Goal: Task Accomplishment & Management: Complete application form

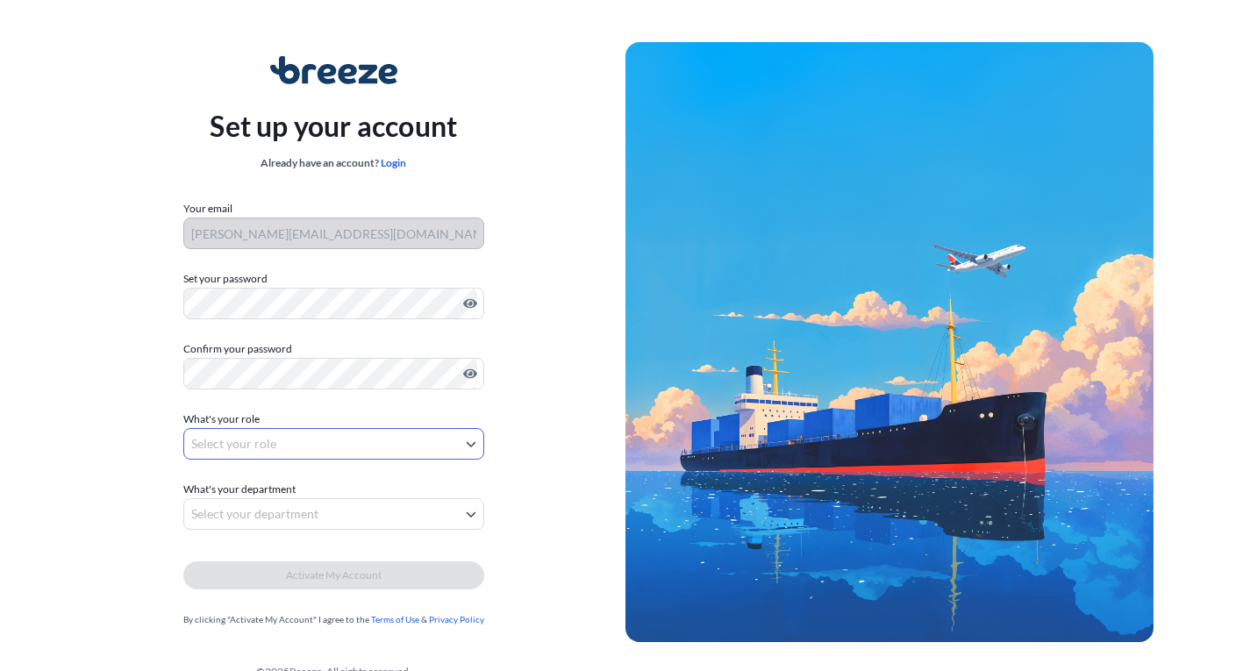
click at [427, 452] on body "Set up your account Already have an account? Login Your email gwen@columbiavall…" at bounding box center [625, 351] width 1250 height 702
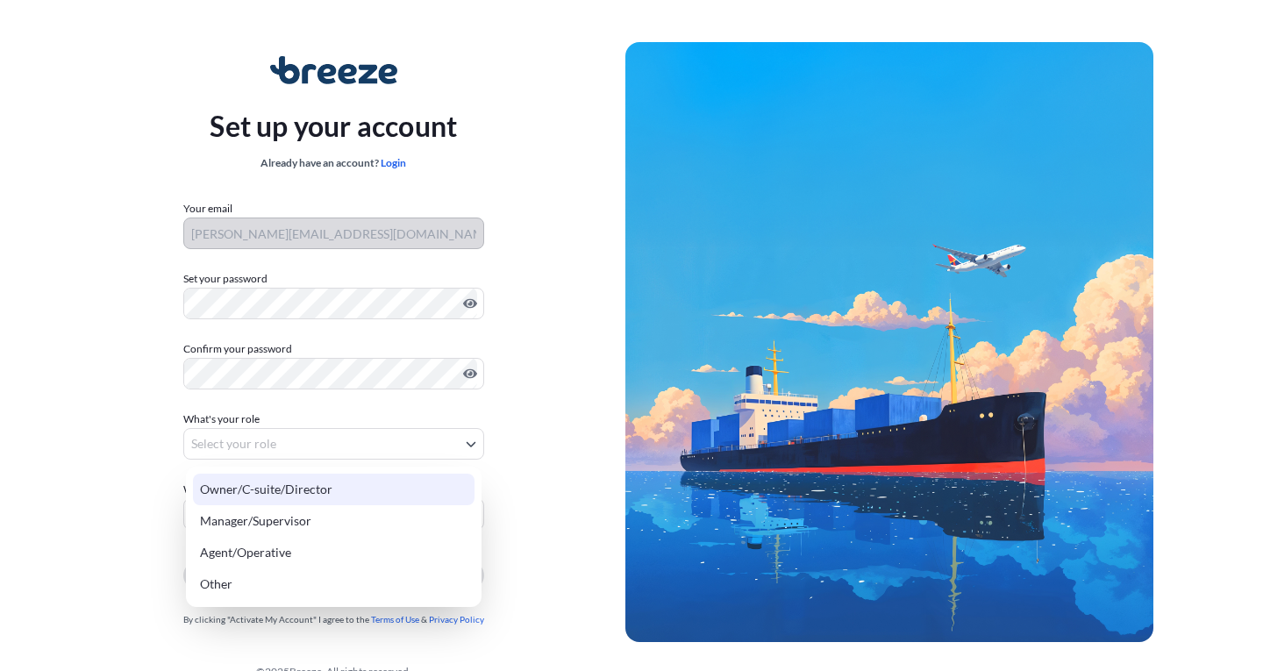
click at [321, 497] on div "Owner/C-suite/Director" at bounding box center [334, 490] width 282 height 32
select select "owner/c-suite/director"
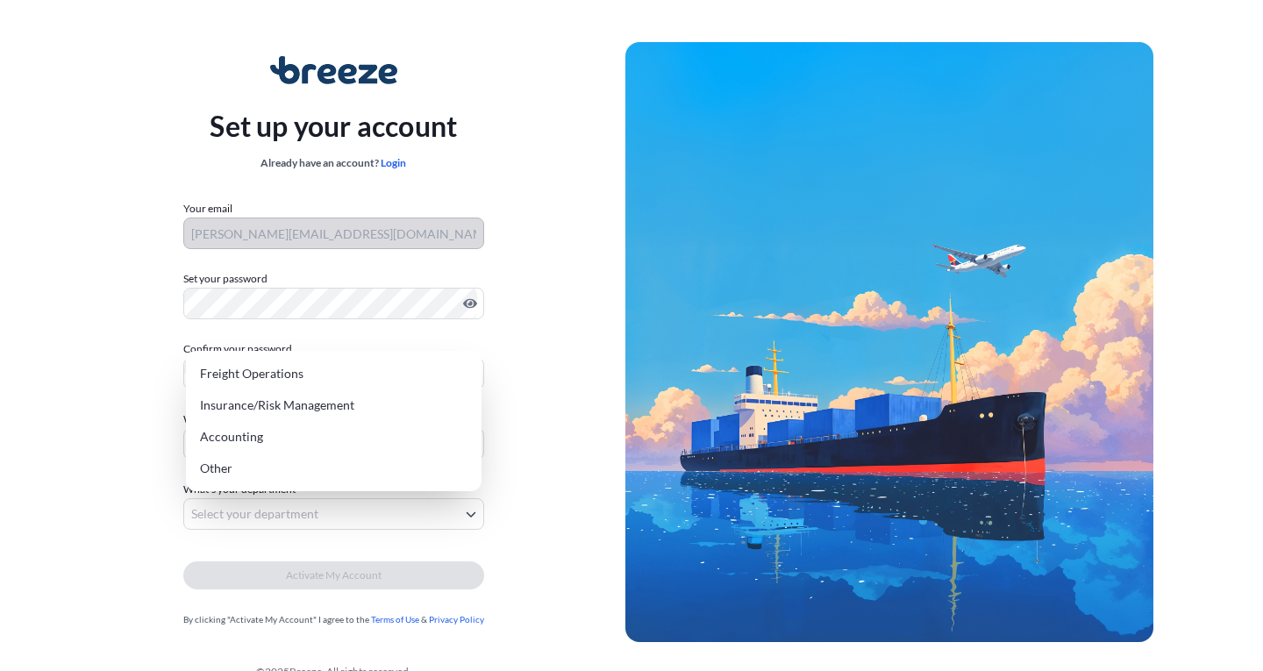
click at [264, 504] on body "Set up your account Already have an account? Login Your email gwen@columbiavall…" at bounding box center [625, 351] width 1250 height 702
click at [287, 386] on div "Freight Operations" at bounding box center [334, 374] width 282 height 32
select select "freight operations"
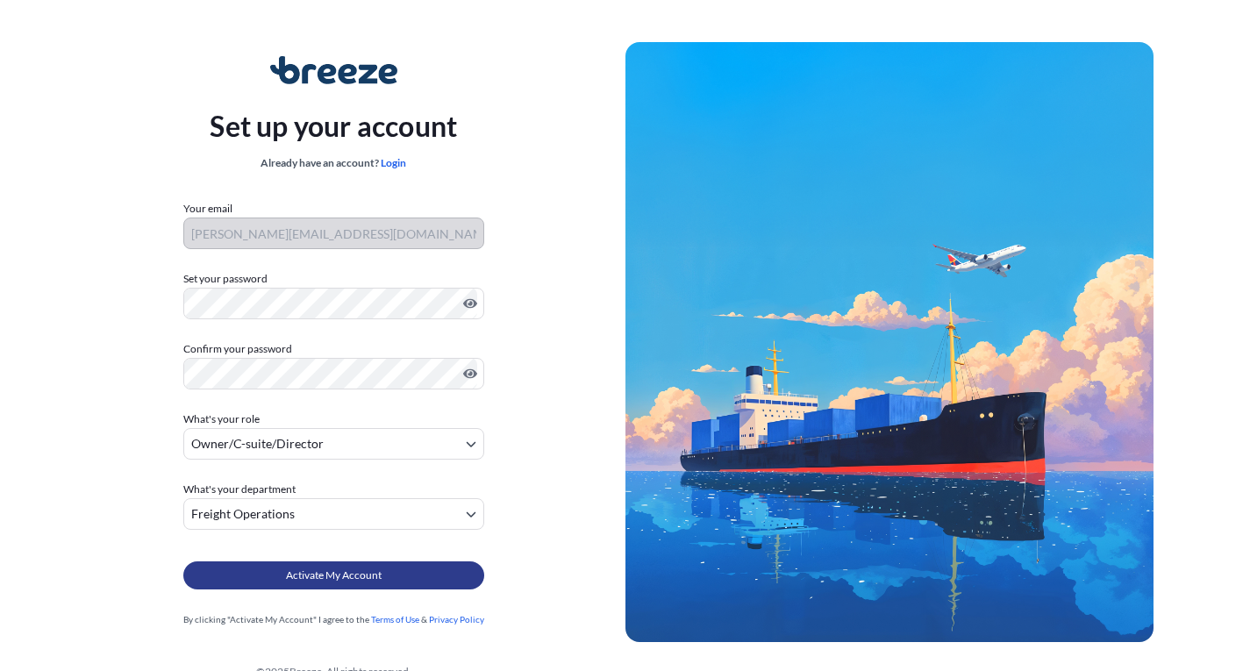
click at [307, 574] on span "Activate My Account" at bounding box center [334, 576] width 96 height 18
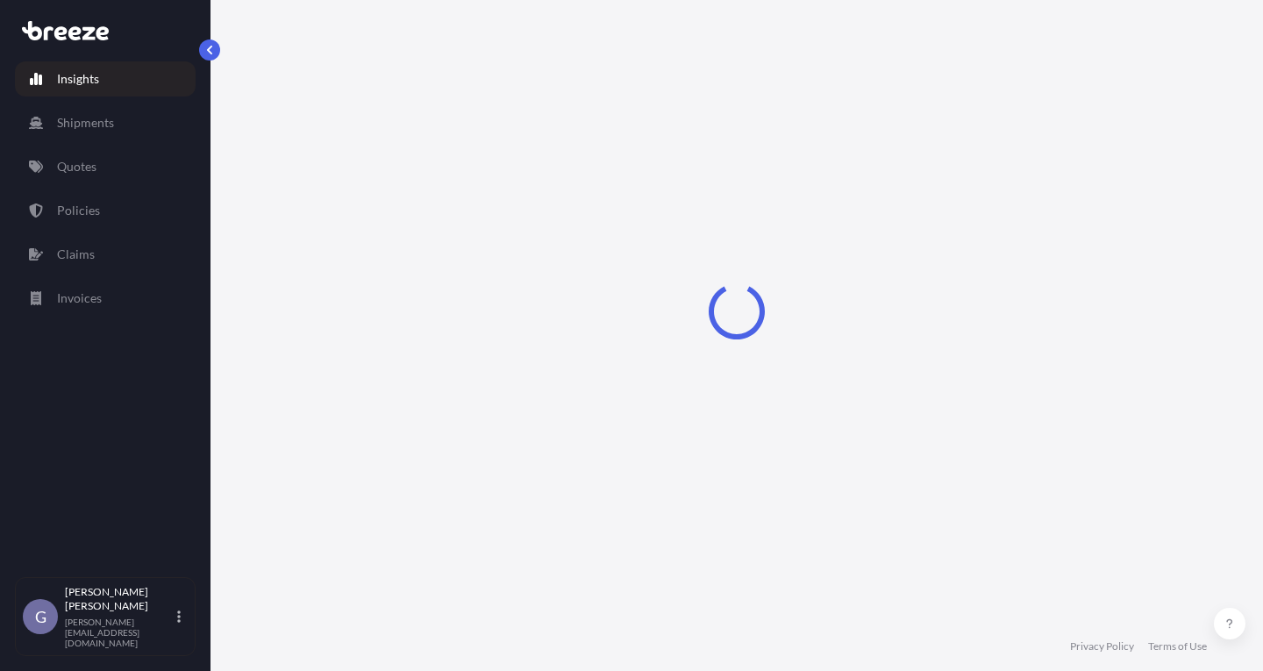
select select "2025"
